Goal: Task Accomplishment & Management: Manage account settings

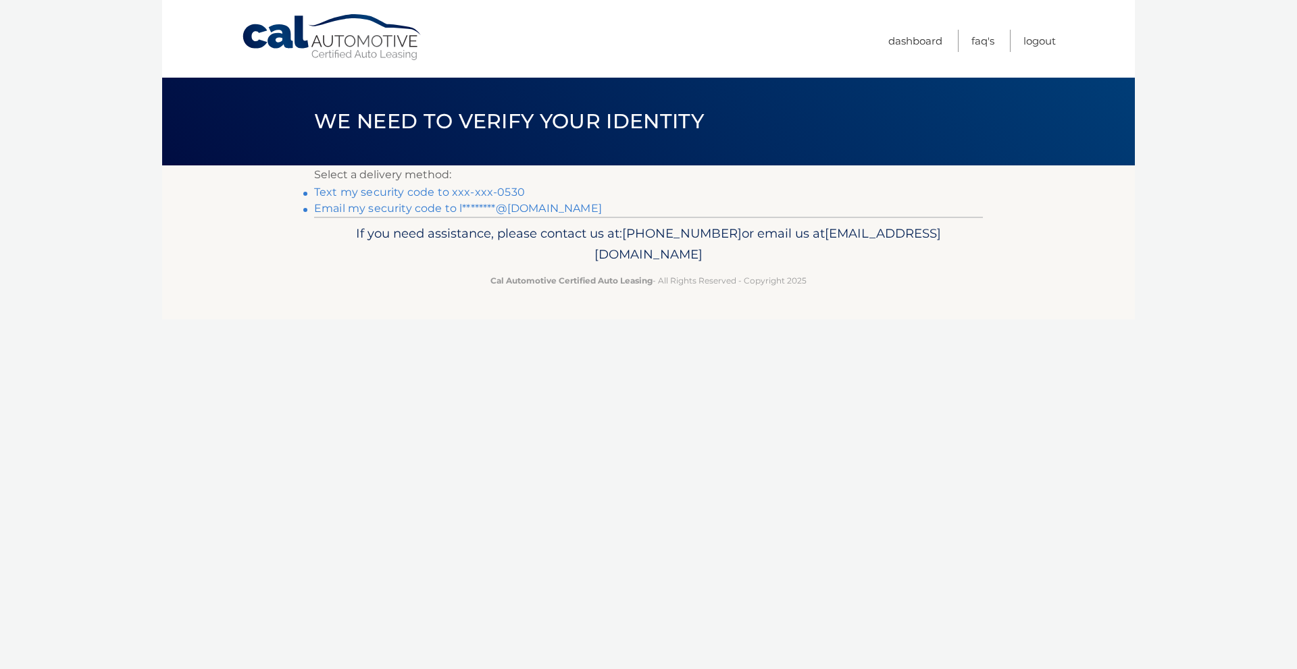
click at [457, 193] on link "Text my security code to xxx-xxx-0530" at bounding box center [419, 192] width 211 height 13
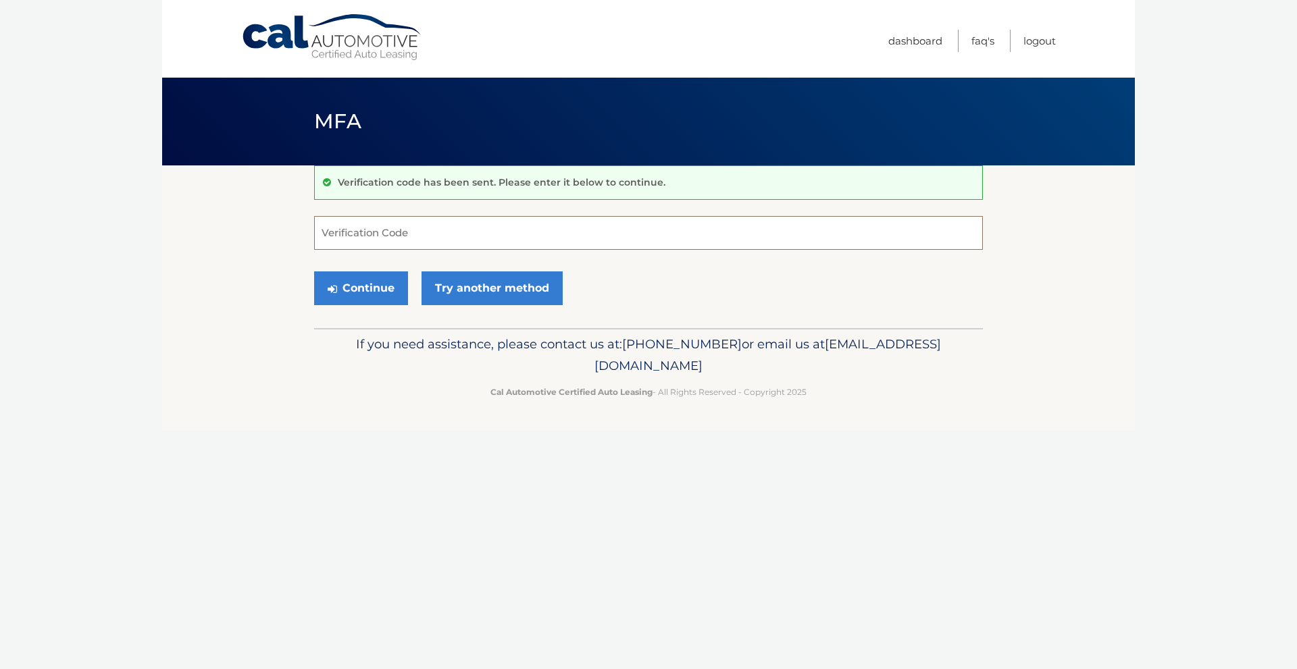
click at [420, 236] on input "Verification Code" at bounding box center [648, 233] width 669 height 34
type input "571255"
click at [384, 292] on button "Continue" at bounding box center [361, 289] width 94 height 34
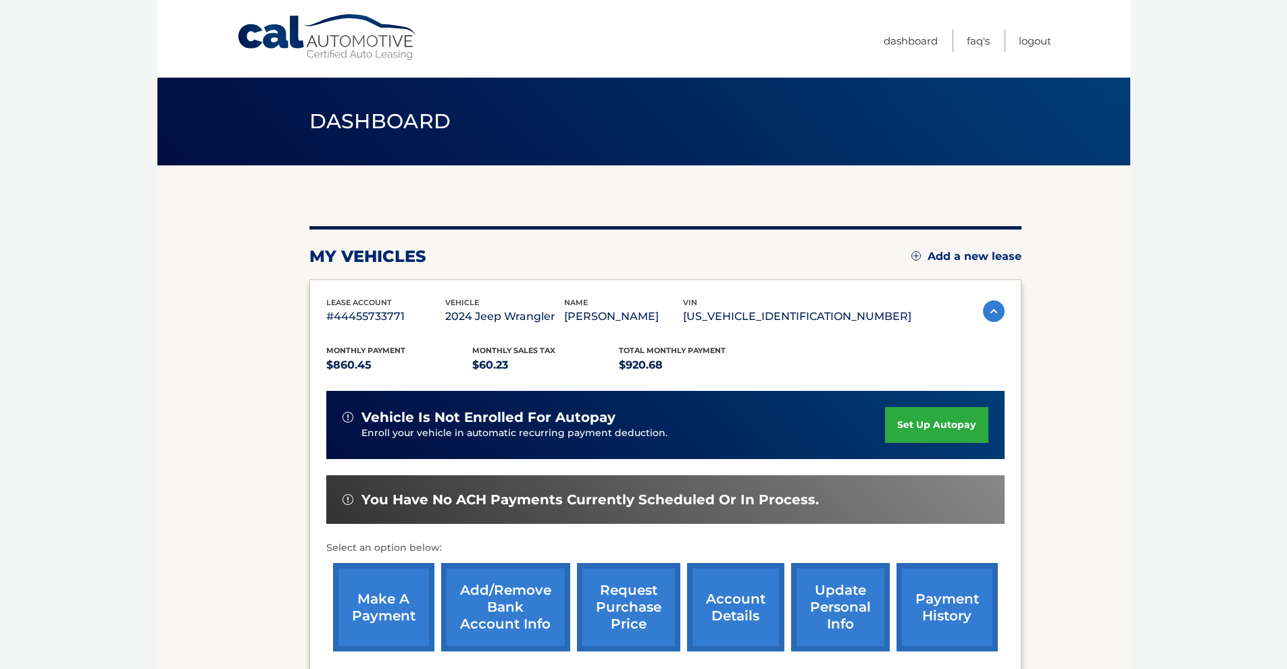
click at [843, 636] on link "update personal info" at bounding box center [840, 607] width 99 height 88
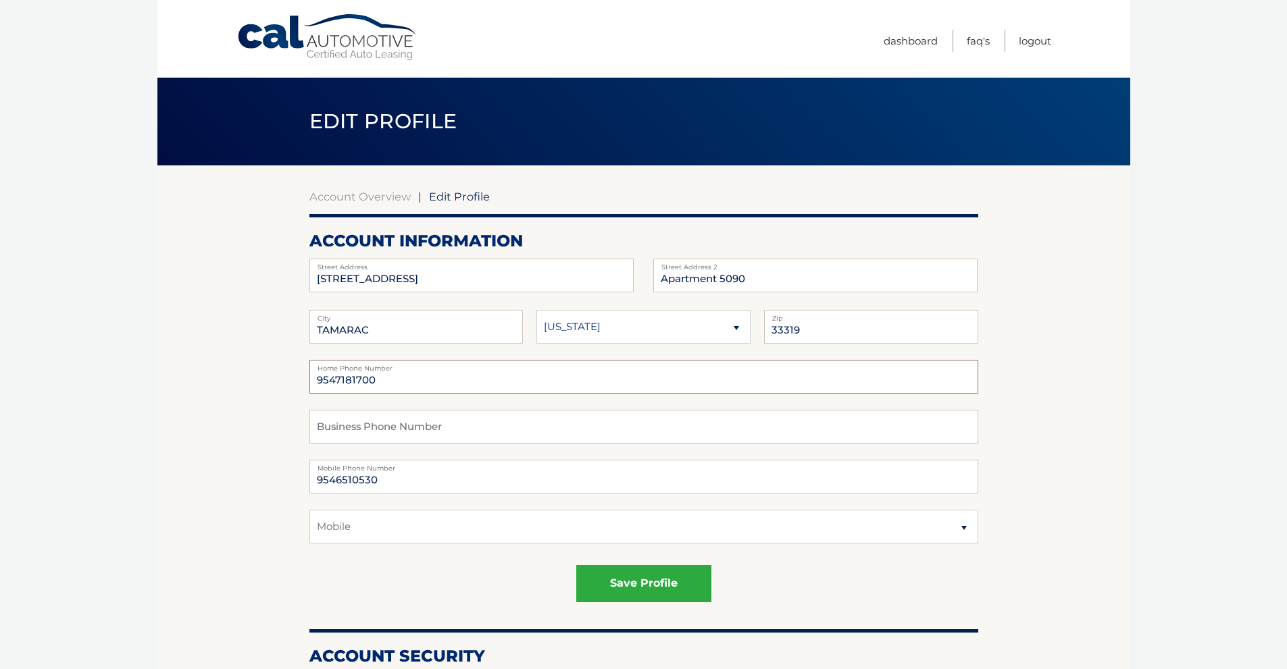
click at [379, 378] on input "9547181700" at bounding box center [643, 377] width 669 height 34
type input "9546510530"
click at [1144, 419] on body "Cal Automotive Menu Dashboard FAQ's Logout | Zip" at bounding box center [643, 334] width 1287 height 669
click at [622, 584] on button "save profile" at bounding box center [643, 583] width 135 height 37
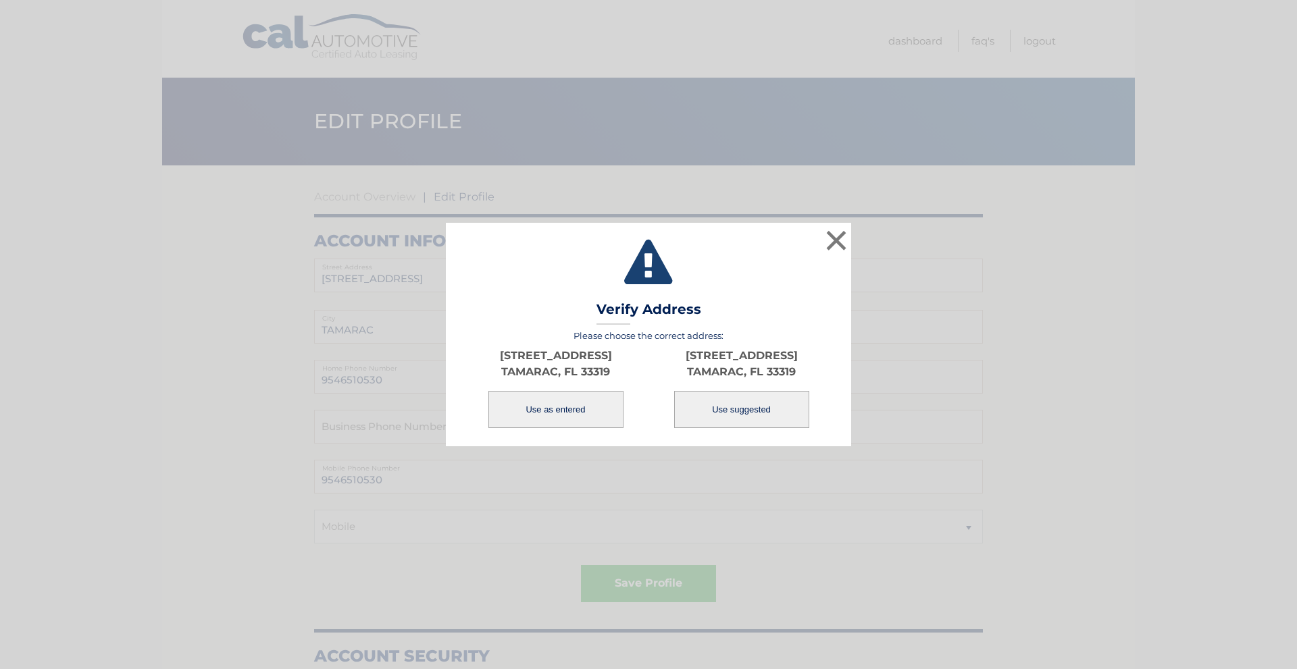
click at [555, 411] on button "Use as entered" at bounding box center [555, 409] width 135 height 37
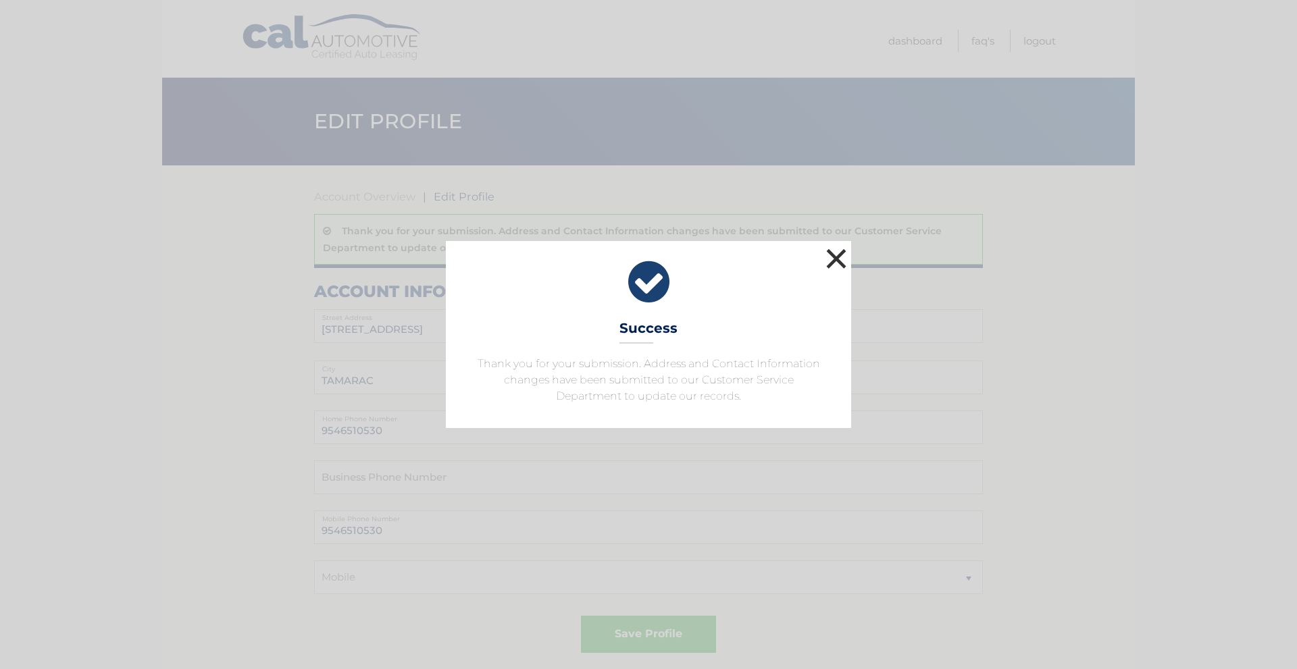
click at [839, 255] on button "×" at bounding box center [836, 258] width 27 height 27
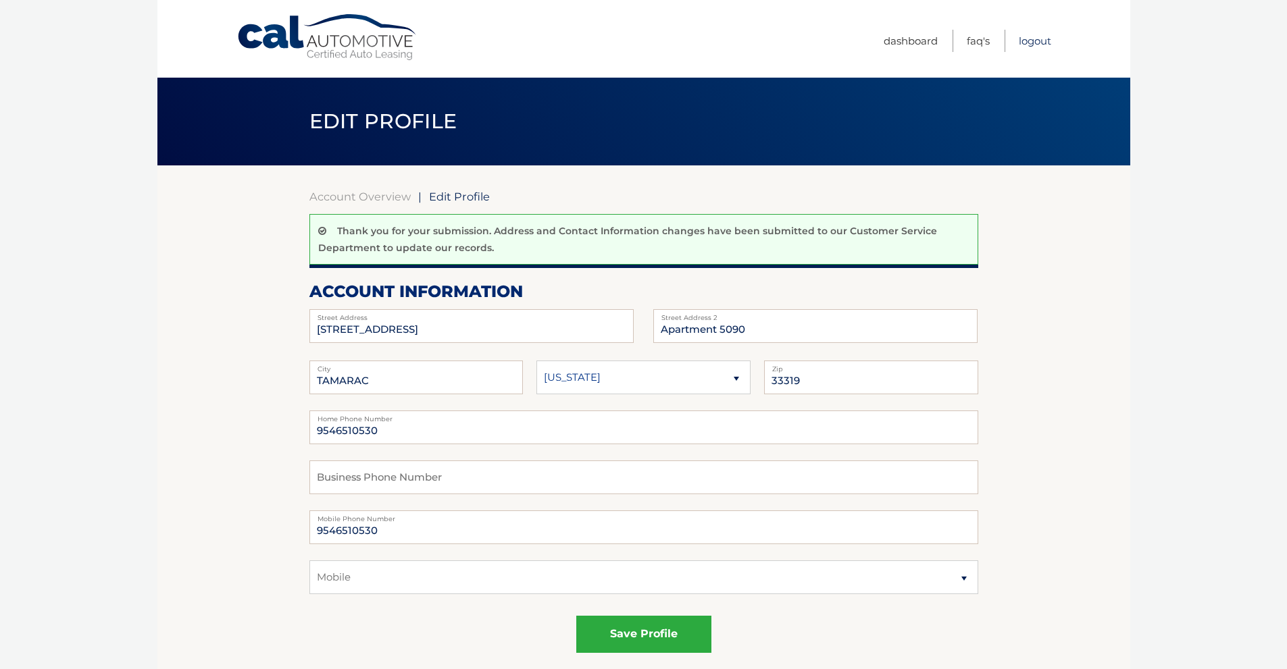
click at [1035, 40] on link "Logout" at bounding box center [1035, 41] width 32 height 22
